Goal: Task Accomplishment & Management: Use online tool/utility

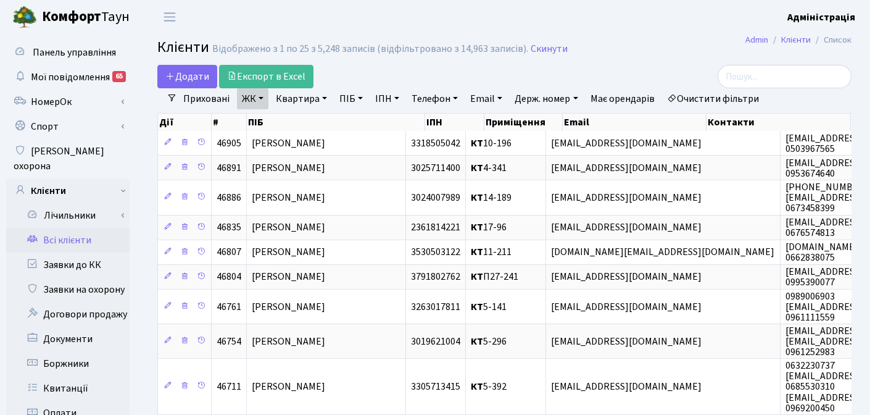
select select "25"
click at [71, 228] on link "Всі клієнти" at bounding box center [67, 240] width 123 height 25
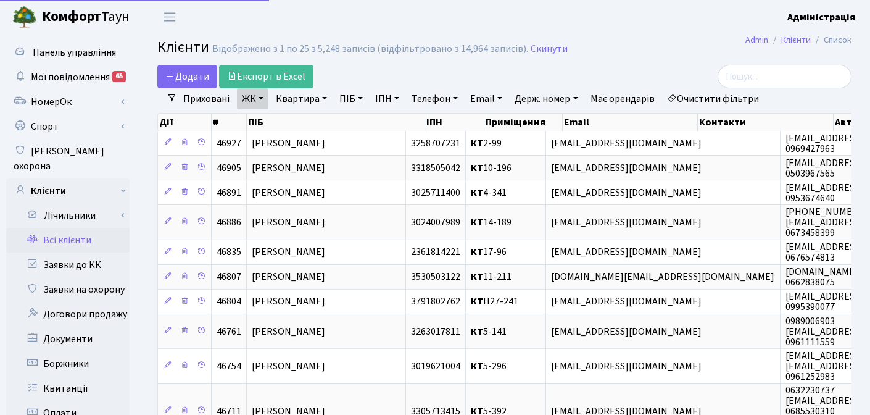
select select "25"
click at [699, 97] on link "Очистити фільтри" at bounding box center [713, 98] width 102 height 21
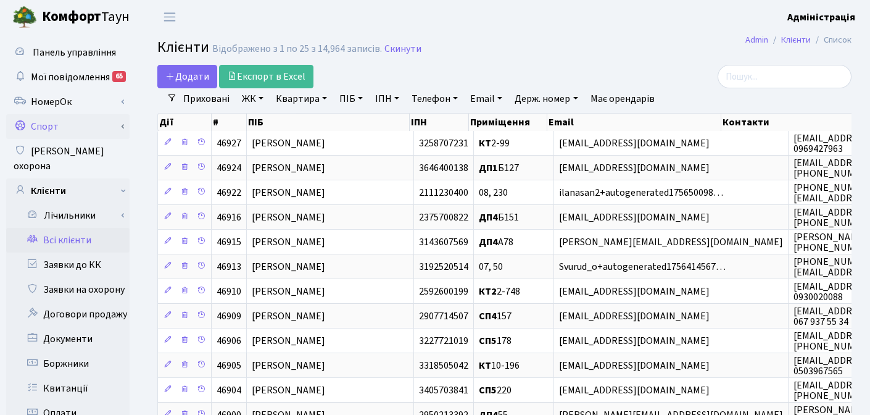
click at [48, 130] on link "Спорт" at bounding box center [67, 126] width 123 height 25
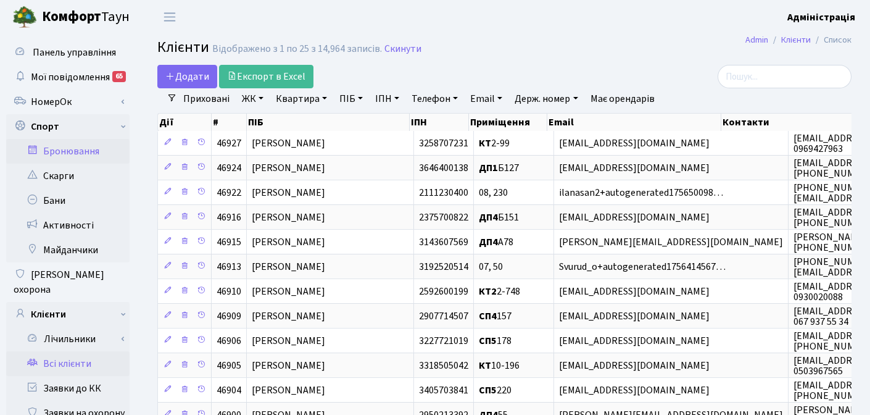
click at [56, 151] on link "Бронювання" at bounding box center [67, 151] width 123 height 25
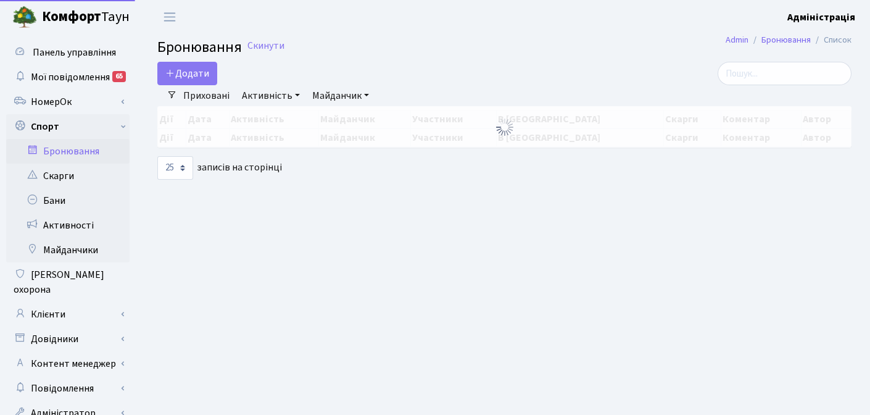
select select "25"
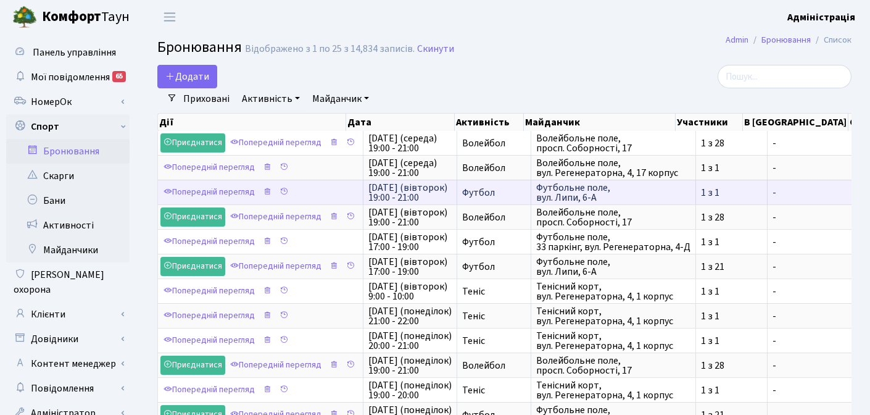
scroll to position [0, 262]
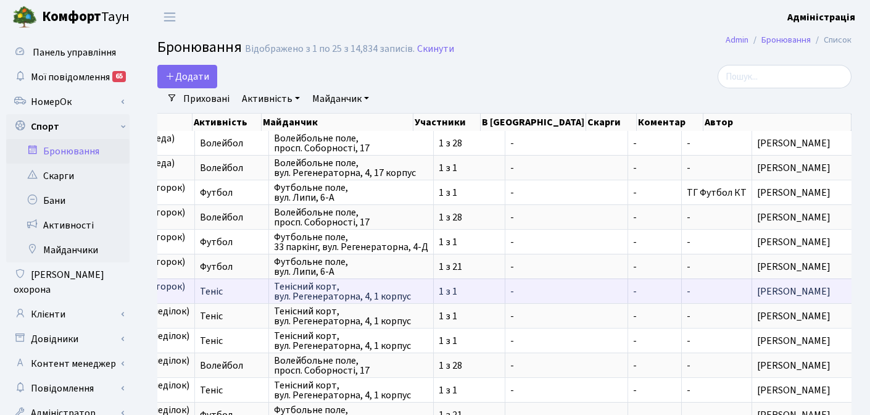
click at [757, 292] on span "[PERSON_NAME]" at bounding box center [831, 291] width 149 height 10
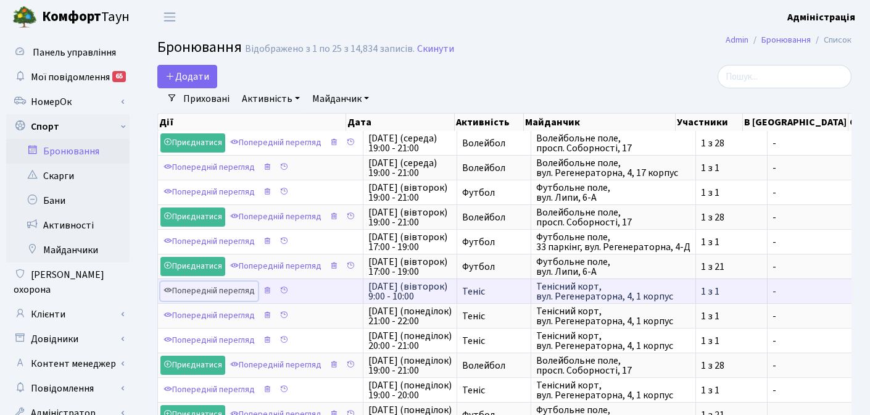
click at [234, 291] on link "Попередній перегляд" at bounding box center [208, 290] width 97 height 19
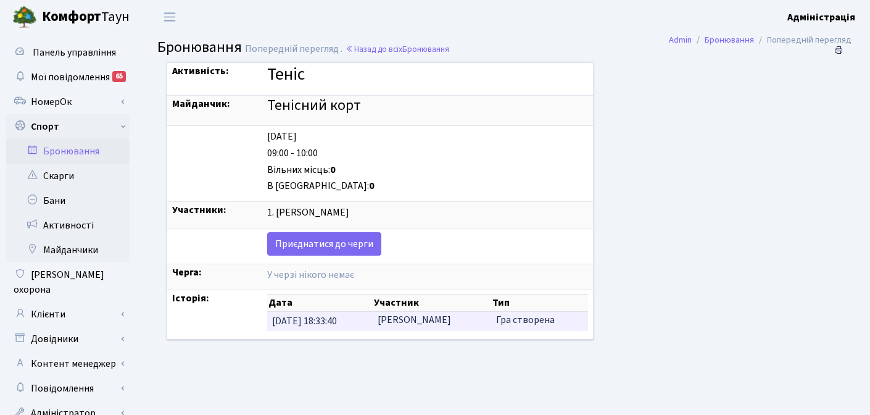
click at [445, 320] on td "[PERSON_NAME]" at bounding box center [432, 321] width 118 height 19
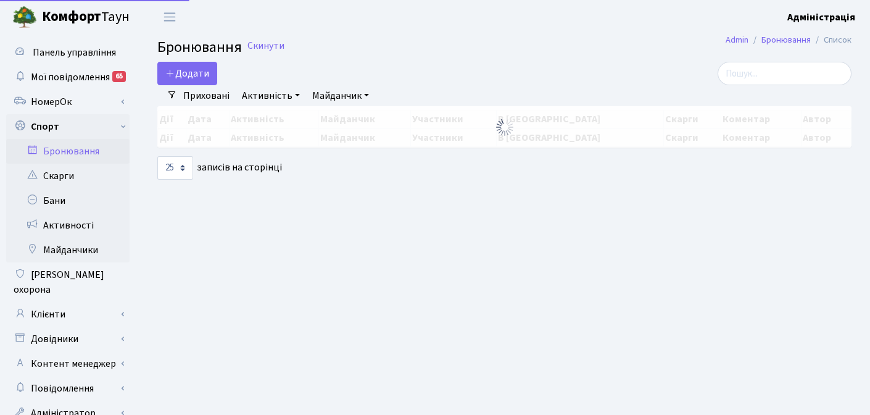
select select "25"
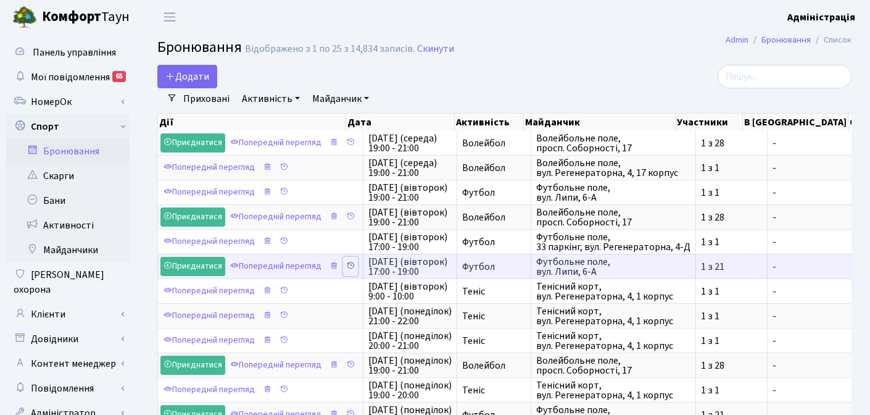
click at [353, 265] on icon at bounding box center [350, 265] width 9 height 9
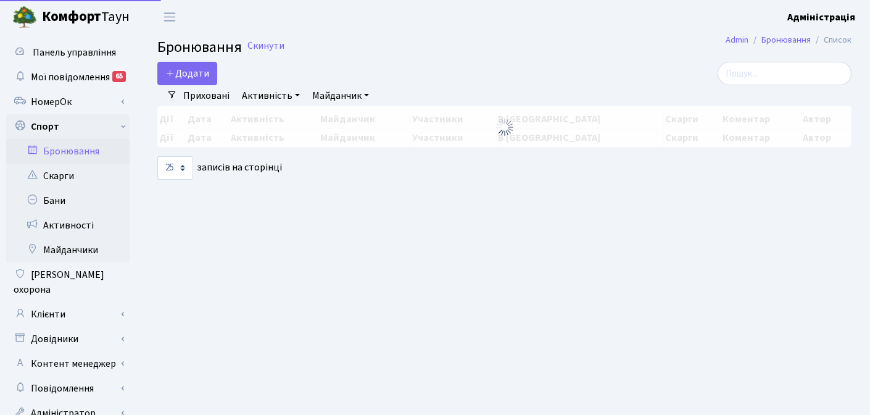
select select "25"
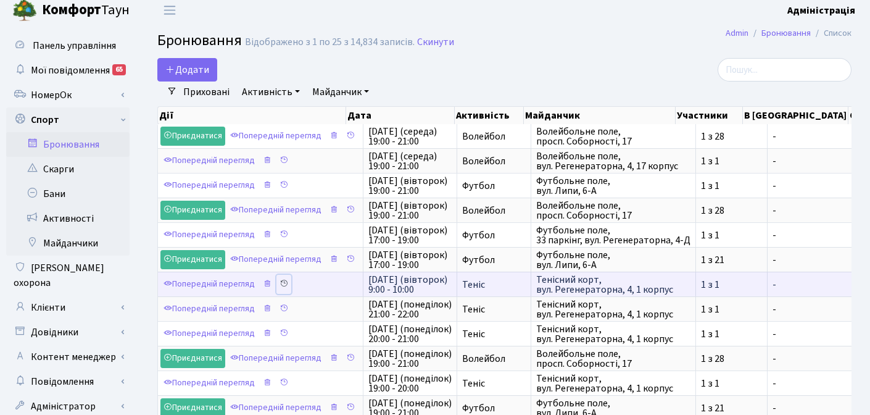
click at [281, 284] on icon at bounding box center [283, 283] width 9 height 9
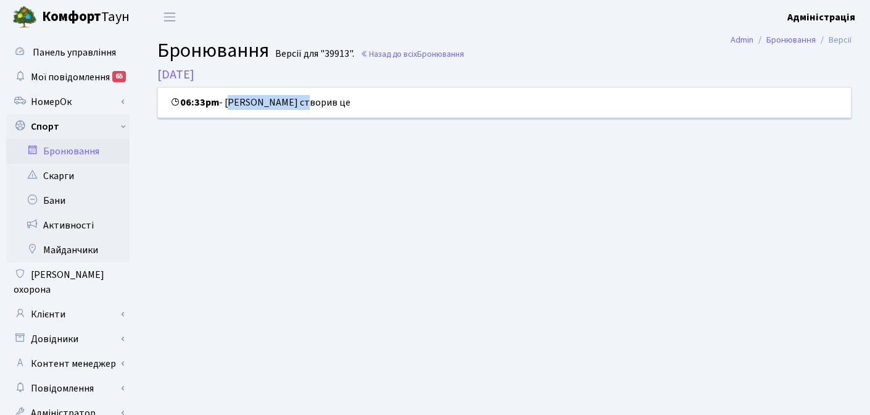
drag, startPoint x: 228, startPoint y: 104, endPoint x: 307, endPoint y: 101, distance: 78.4
click at [307, 101] on div "06:33pm - [PERSON_NAME] створив це" at bounding box center [504, 103] width 693 height 30
copy div "[PERSON_NAME]"
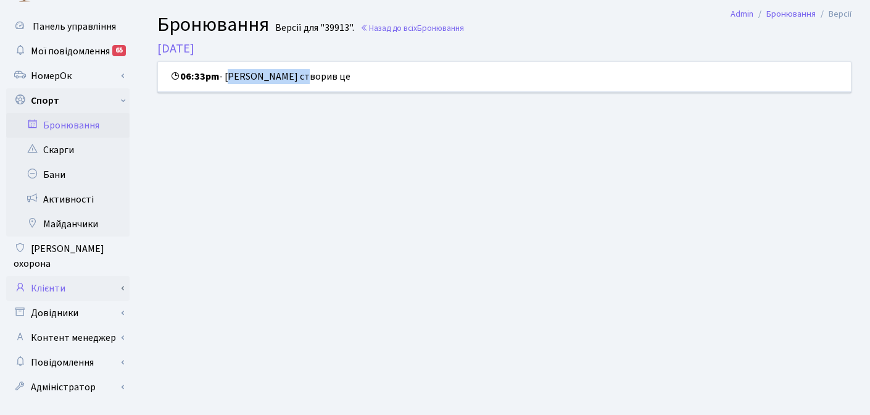
scroll to position [33, 0]
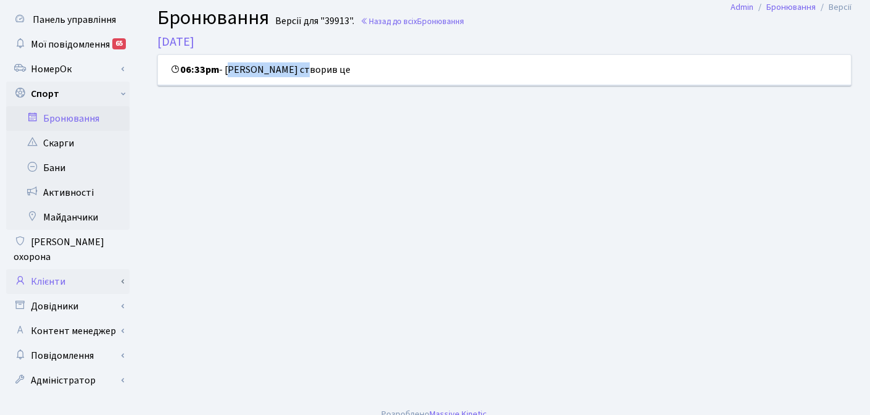
click at [61, 269] on link "Клієнти" at bounding box center [67, 281] width 123 height 25
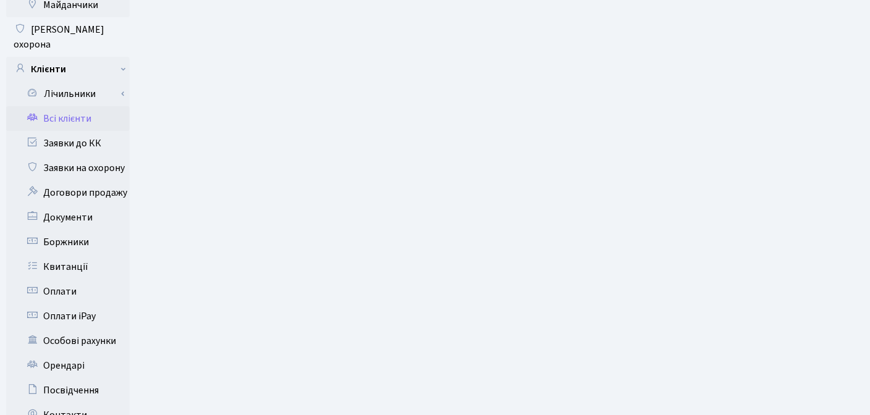
scroll to position [247, 0]
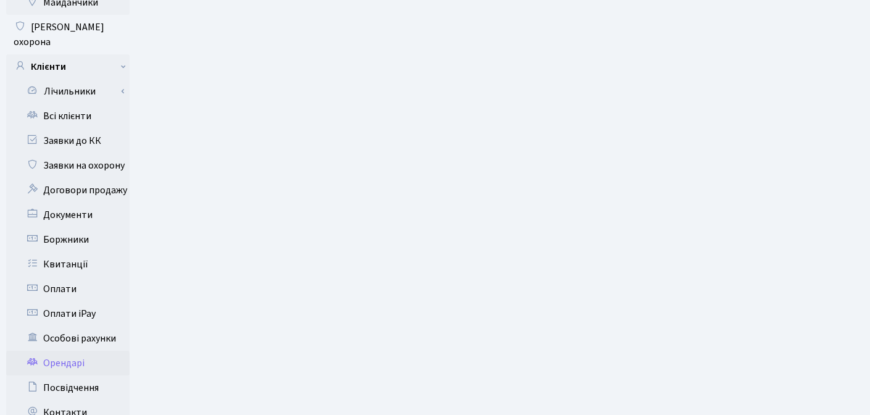
click at [59, 353] on link "Орендарі" at bounding box center [67, 362] width 123 height 25
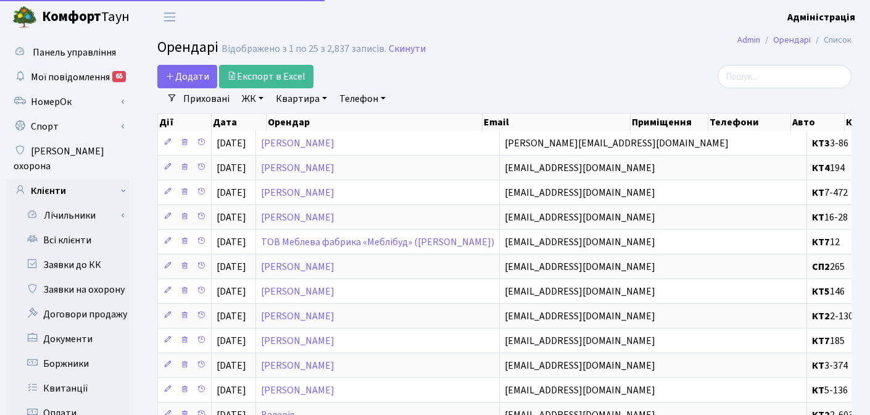
select select "25"
click at [774, 80] on input "search" at bounding box center [784, 76] width 134 height 23
paste input "Максим Мамонтов"
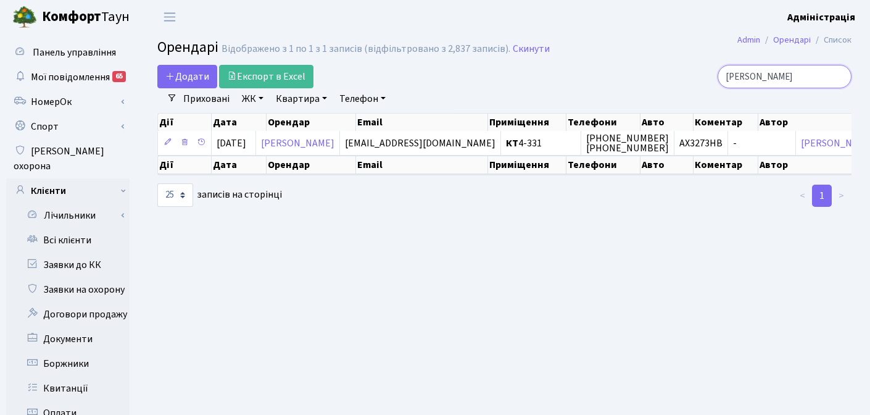
type input "Максим Мамонтов"
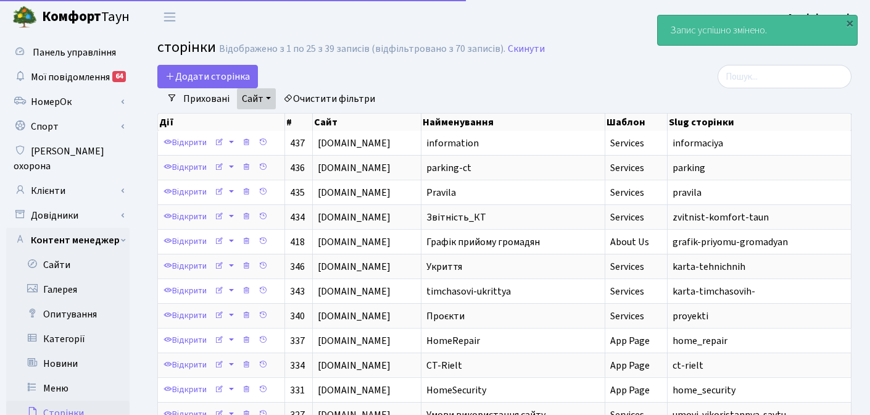
select select "25"
click at [52, 122] on link "Спорт" at bounding box center [67, 126] width 123 height 25
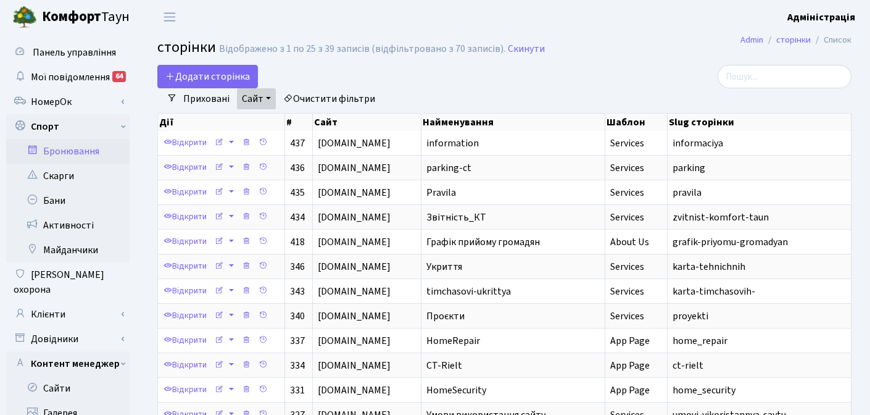
click at [60, 151] on link "Бронювання" at bounding box center [67, 151] width 123 height 25
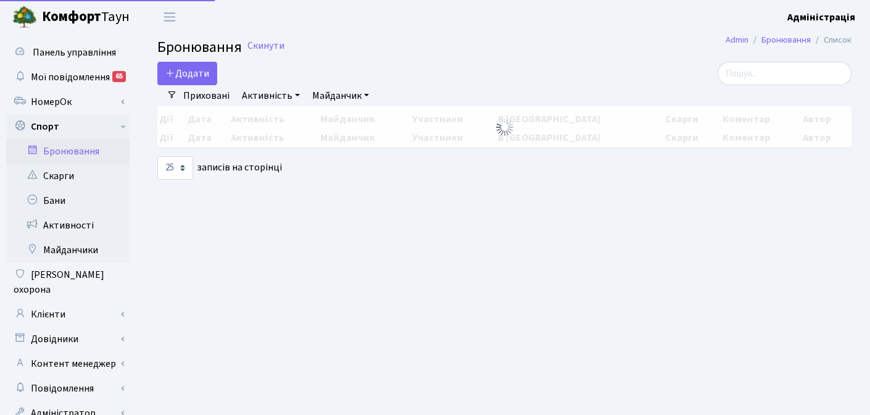
select select "25"
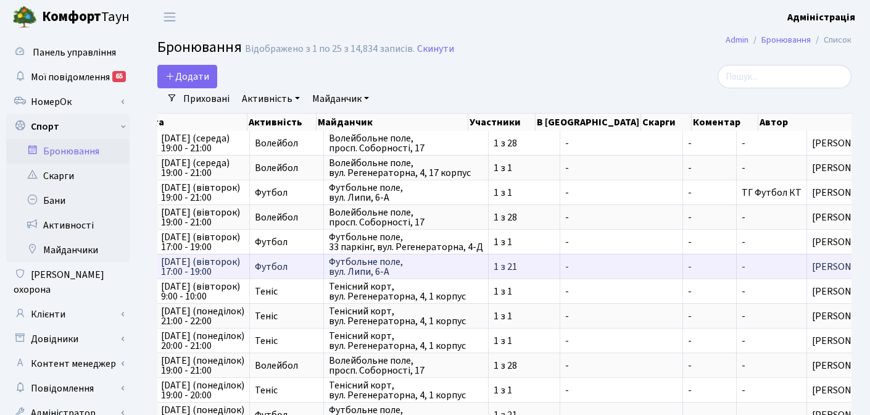
scroll to position [0, 72]
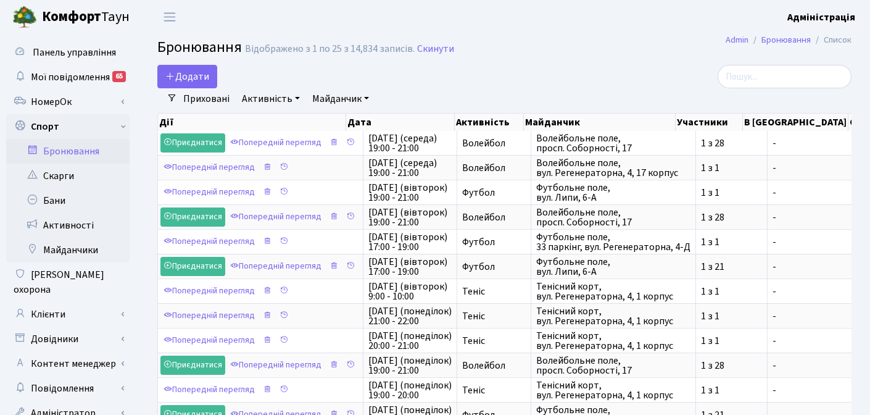
click at [564, 61] on main "Admin Бронювання Список Бронювання Відображено з 1 по 25 з 14,834 записів. Скин…" at bounding box center [504, 417] width 731 height 766
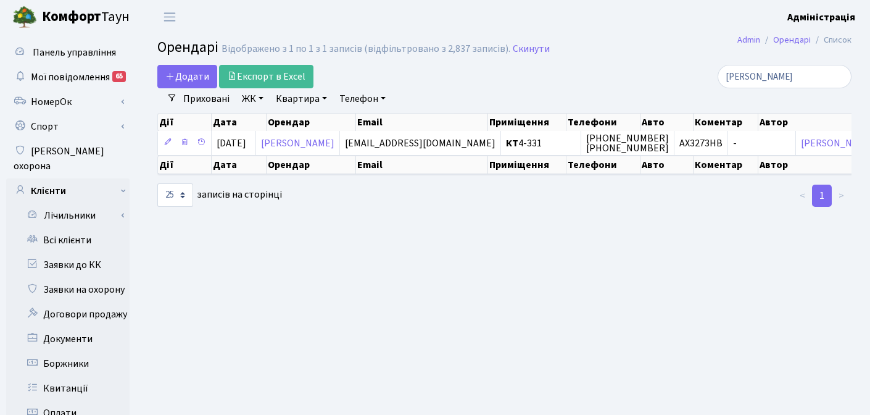
select select "25"
click at [67, 16] on b "Комфорт" at bounding box center [71, 17] width 59 height 20
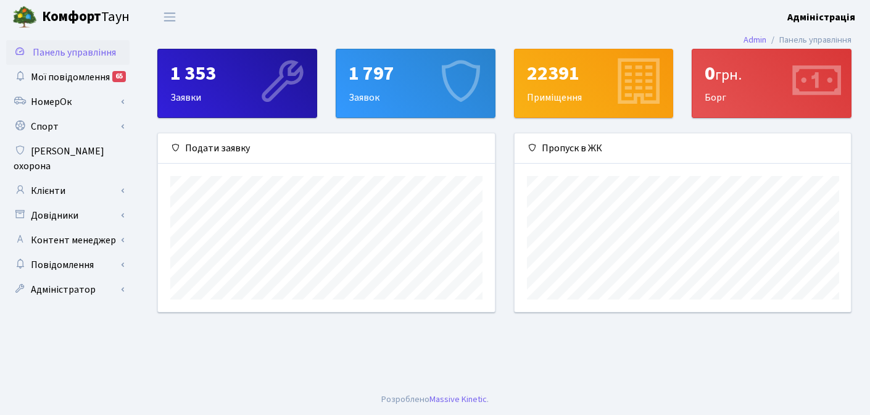
scroll to position [178, 336]
click at [94, 14] on b "Комфорт" at bounding box center [71, 17] width 59 height 20
click at [349, 342] on main "Admin Панель управління 1 352 Заявки 1 824 Заявки 22391 Приміщення 0 грн. [GEOG…" at bounding box center [504, 209] width 731 height 350
